Goal: Information Seeking & Learning: Learn about a topic

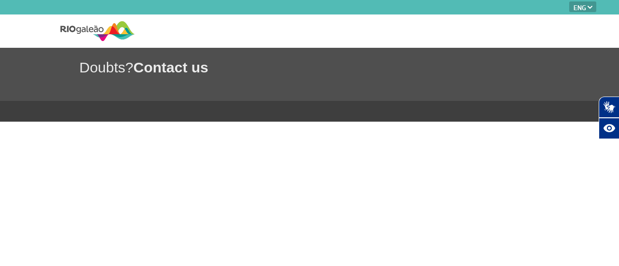
select select "en"
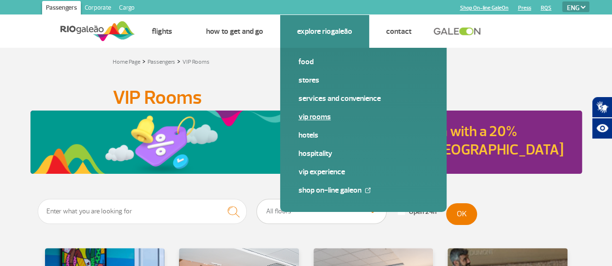
click at [320, 119] on link "VIP Rooms" at bounding box center [363, 117] width 130 height 11
click at [335, 174] on link "VIP Experience" at bounding box center [363, 172] width 130 height 11
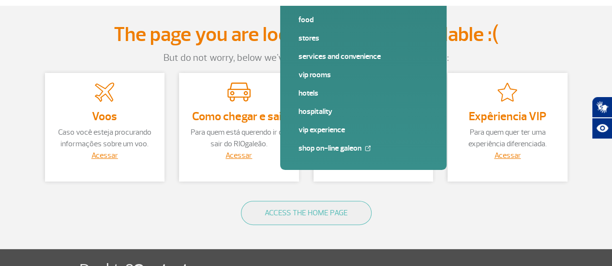
scroll to position [43, 0]
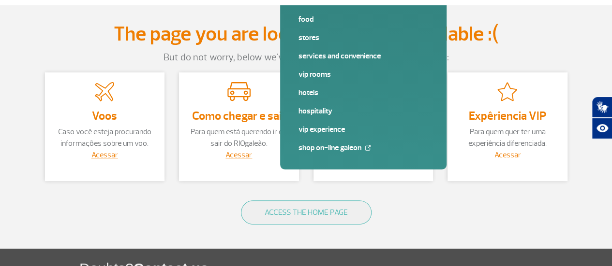
click at [500, 158] on link "Acessar" at bounding box center [507, 155] width 27 height 10
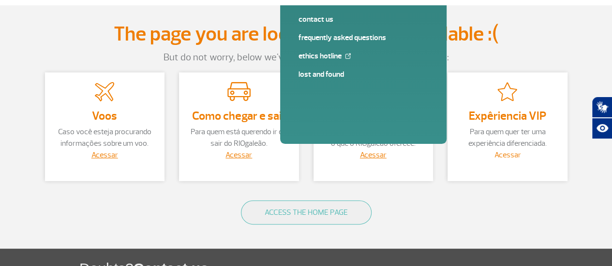
click at [514, 154] on link "Acessar" at bounding box center [507, 155] width 27 height 10
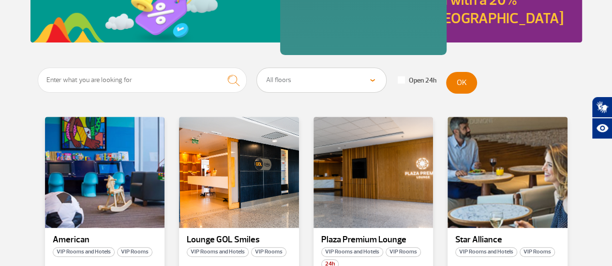
scroll to position [134, 0]
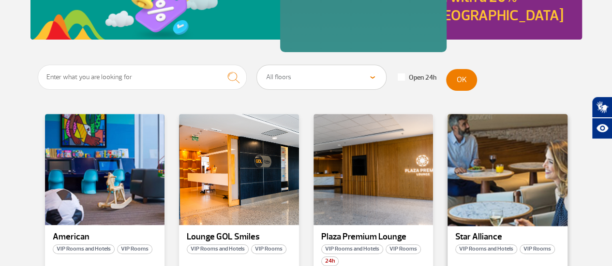
click at [500, 177] on div at bounding box center [507, 170] width 122 height 114
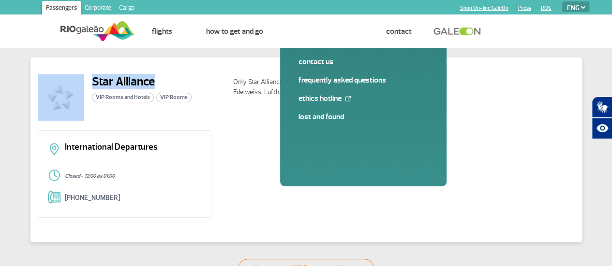
drag, startPoint x: 161, startPoint y: 80, endPoint x: 74, endPoint y: 81, distance: 86.6
click at [74, 81] on div "Star Alliance VIP Rooms and Hotels VIP Rooms" at bounding box center [132, 97] width 188 height 46
copy div "Star Alliance"
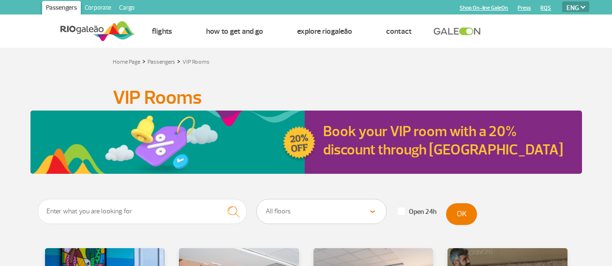
select select "en"
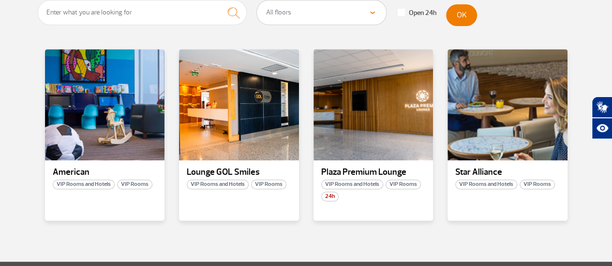
scroll to position [175, 0]
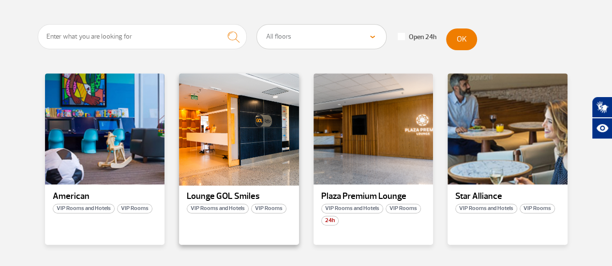
click at [272, 137] on div at bounding box center [239, 130] width 122 height 114
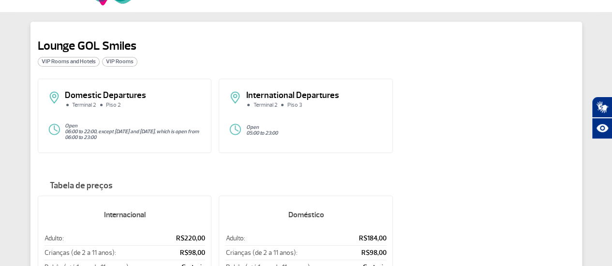
scroll to position [35, 0]
drag, startPoint x: 81, startPoint y: 140, endPoint x: 125, endPoint y: 137, distance: 44.6
click at [125, 137] on p "06:00 to 22:00, except Wednesday and Friday, which is open from 06:00 to 23:00" at bounding box center [133, 136] width 137 height 12
click at [297, 124] on div "Open 05:00 to 23:00" at bounding box center [306, 131] width 154 height 15
drag, startPoint x: 246, startPoint y: 135, endPoint x: 292, endPoint y: 133, distance: 46.5
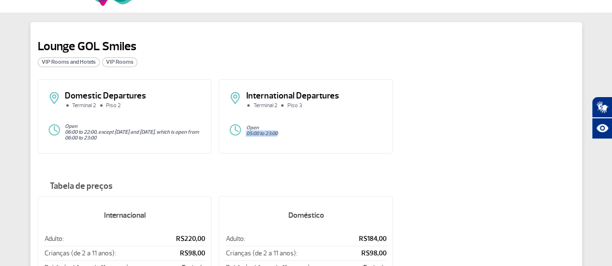
click at [292, 133] on p "05:00 to 23:00" at bounding box center [314, 134] width 137 height 6
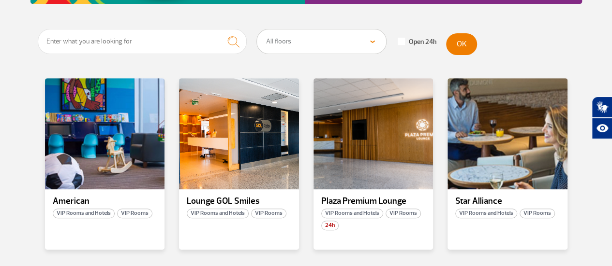
scroll to position [171, 0]
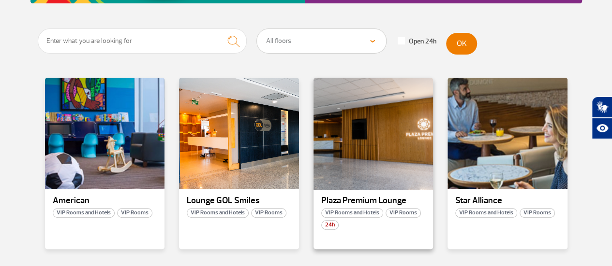
click at [386, 136] on div at bounding box center [373, 134] width 122 height 114
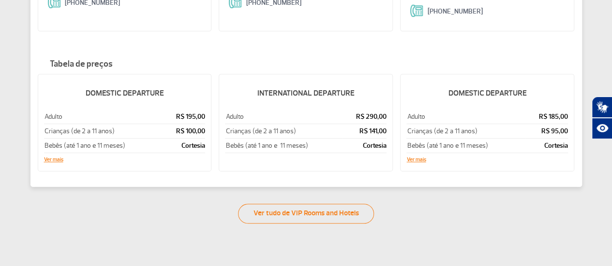
scroll to position [209, 0]
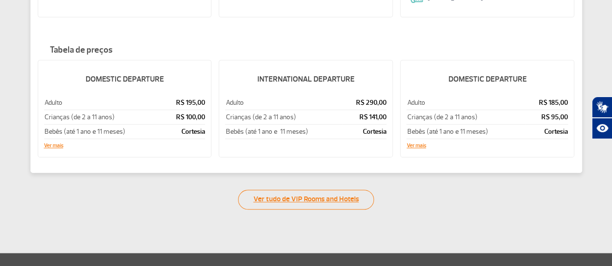
click at [335, 198] on link "Ver tudo de VIP Rooms and Hotels" at bounding box center [306, 200] width 136 height 20
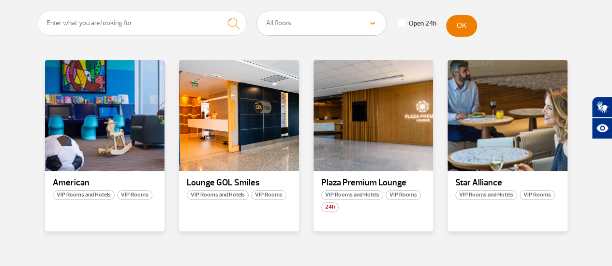
scroll to position [190, 0]
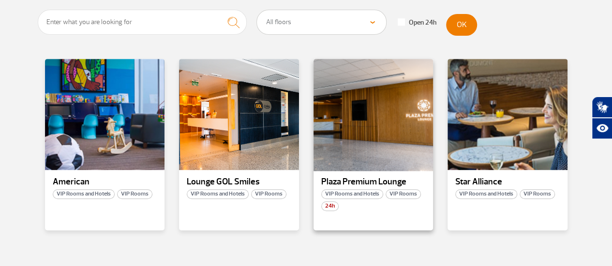
click at [380, 163] on div at bounding box center [373, 115] width 122 height 114
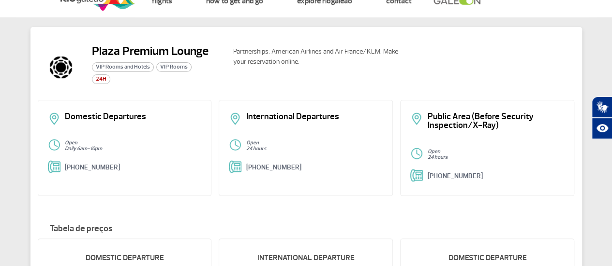
scroll to position [30, 0]
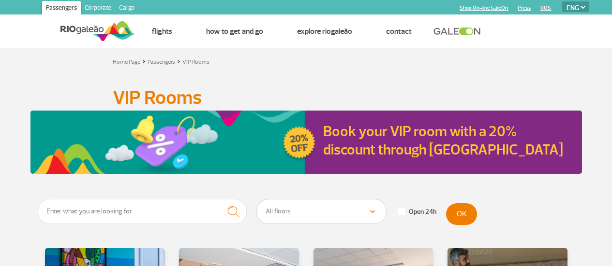
select select "en"
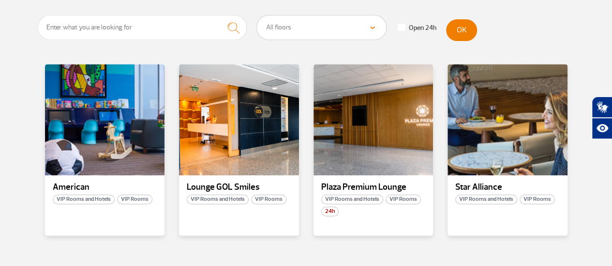
scroll to position [185, 0]
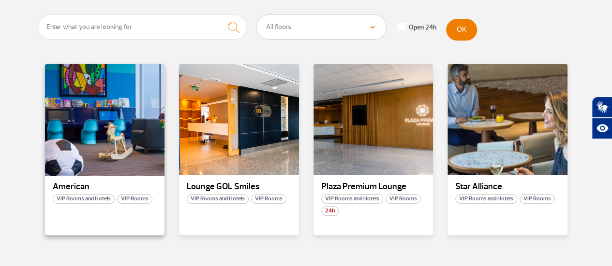
click at [110, 169] on div at bounding box center [105, 120] width 122 height 114
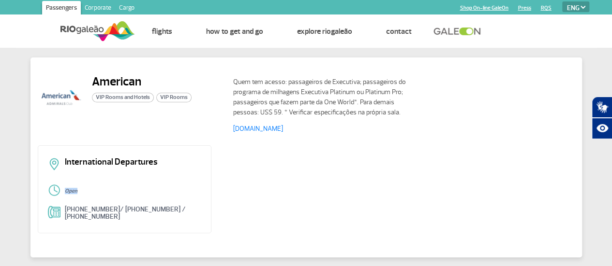
drag, startPoint x: 60, startPoint y: 192, endPoint x: 94, endPoint y: 189, distance: 34.0
click at [94, 189] on div "Open" at bounding box center [125, 191] width 154 height 15
click at [219, 182] on div "International Departures Open [PHONE_NUMBER]/ [PHONE_NUMBER] / [PHONE_NUMBER]" at bounding box center [306, 193] width 537 height 95
